Goal: Understand site structure: Understand site structure

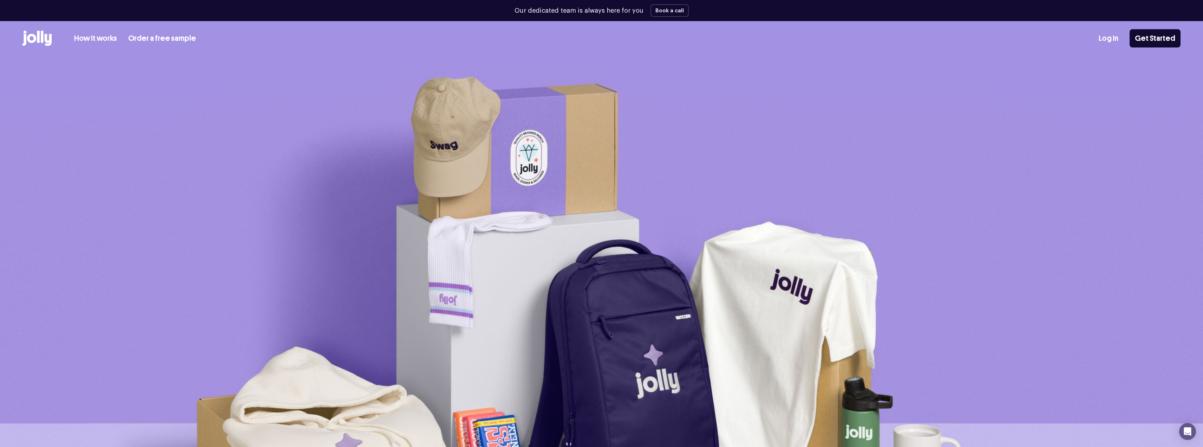
click at [90, 40] on link "How it works" at bounding box center [95, 39] width 43 height 12
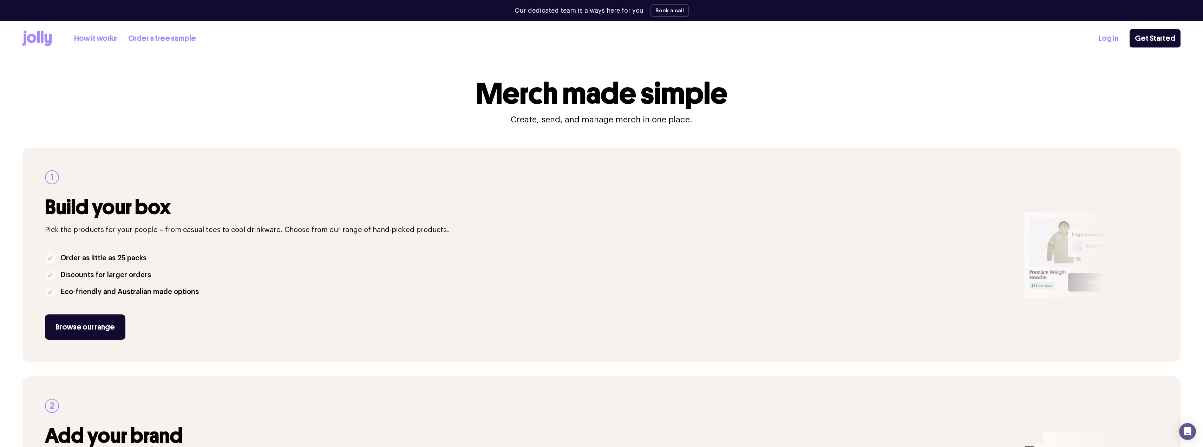
click at [106, 37] on link "How it works" at bounding box center [95, 39] width 43 height 12
click at [42, 38] on icon at bounding box center [42, 37] width 3 height 12
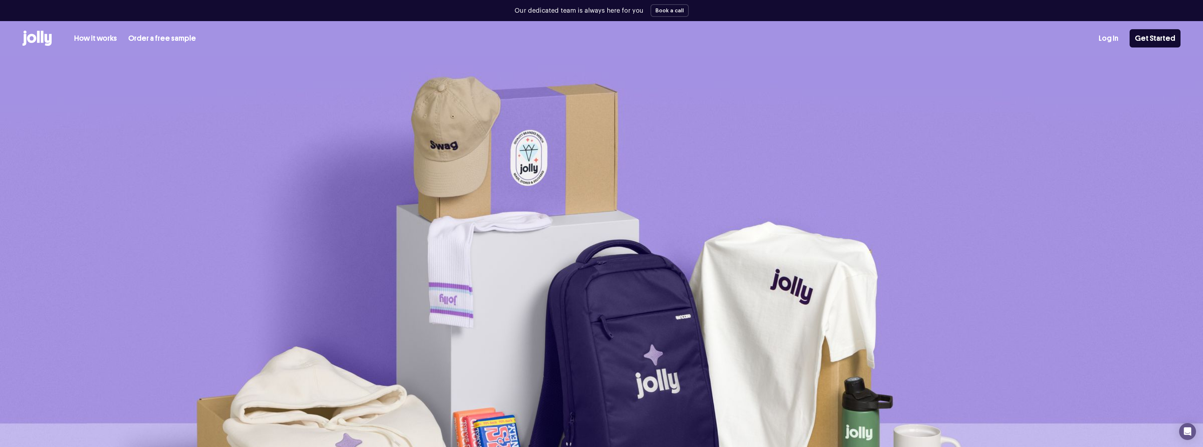
click at [42, 38] on icon at bounding box center [42, 37] width 3 height 12
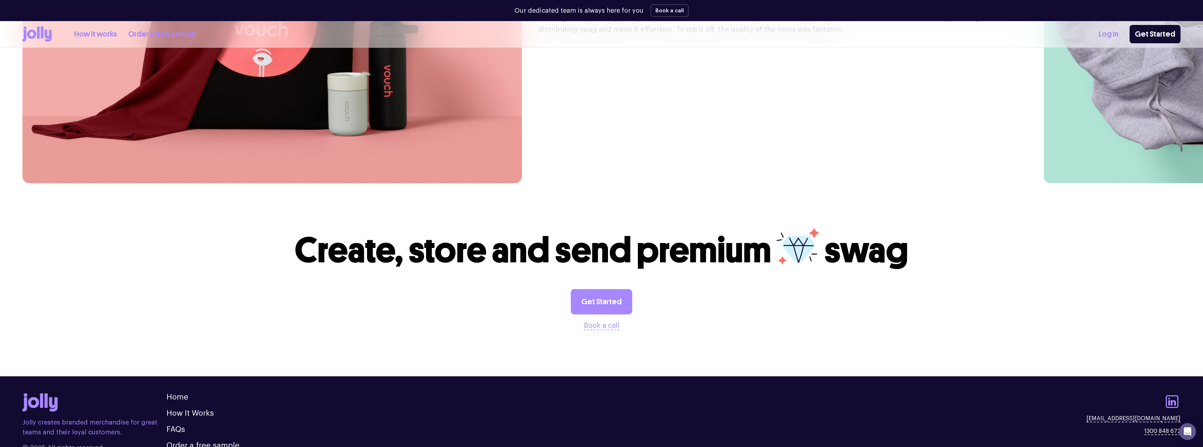
scroll to position [2233, 0]
